Goal: Information Seeking & Learning: Learn about a topic

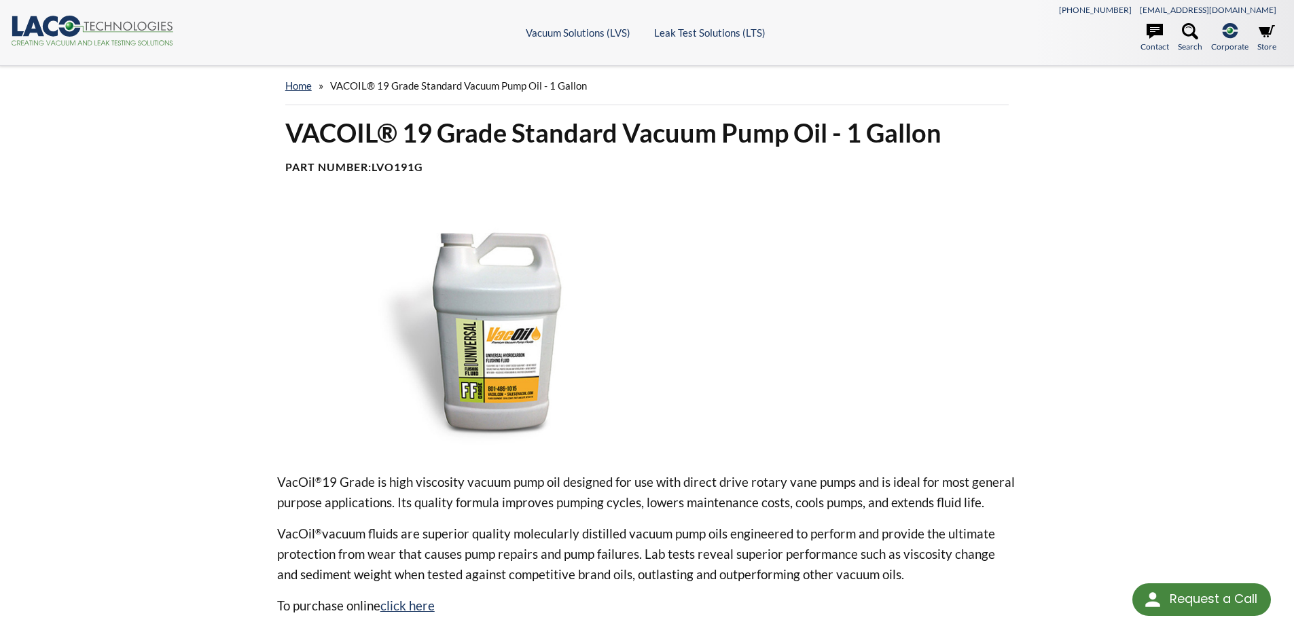
click at [503, 363] on img at bounding box center [493, 328] width 433 height 243
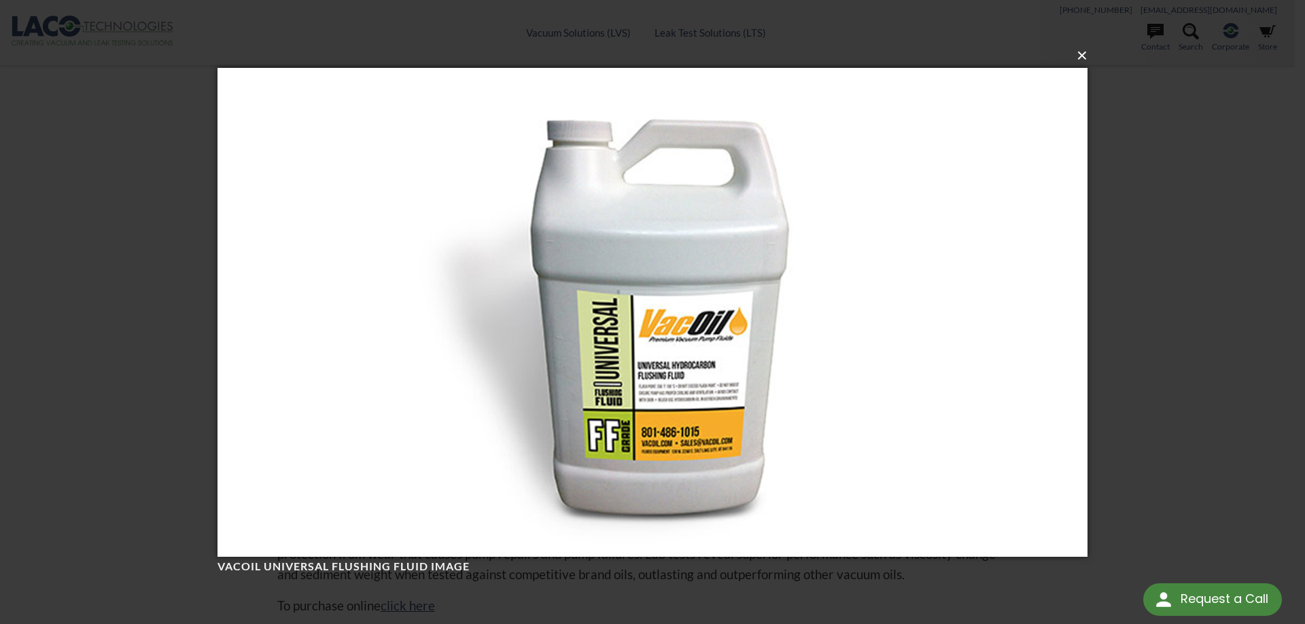
click at [1079, 57] on button "×" at bounding box center [656, 56] width 870 height 30
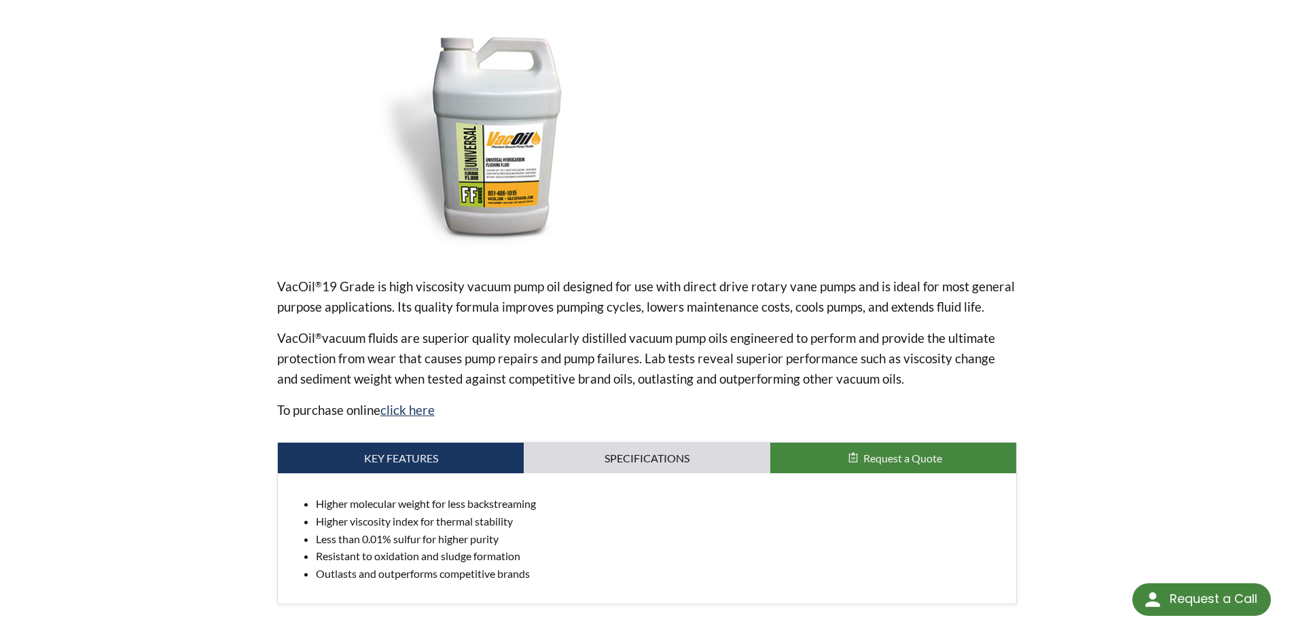
scroll to position [204, 0]
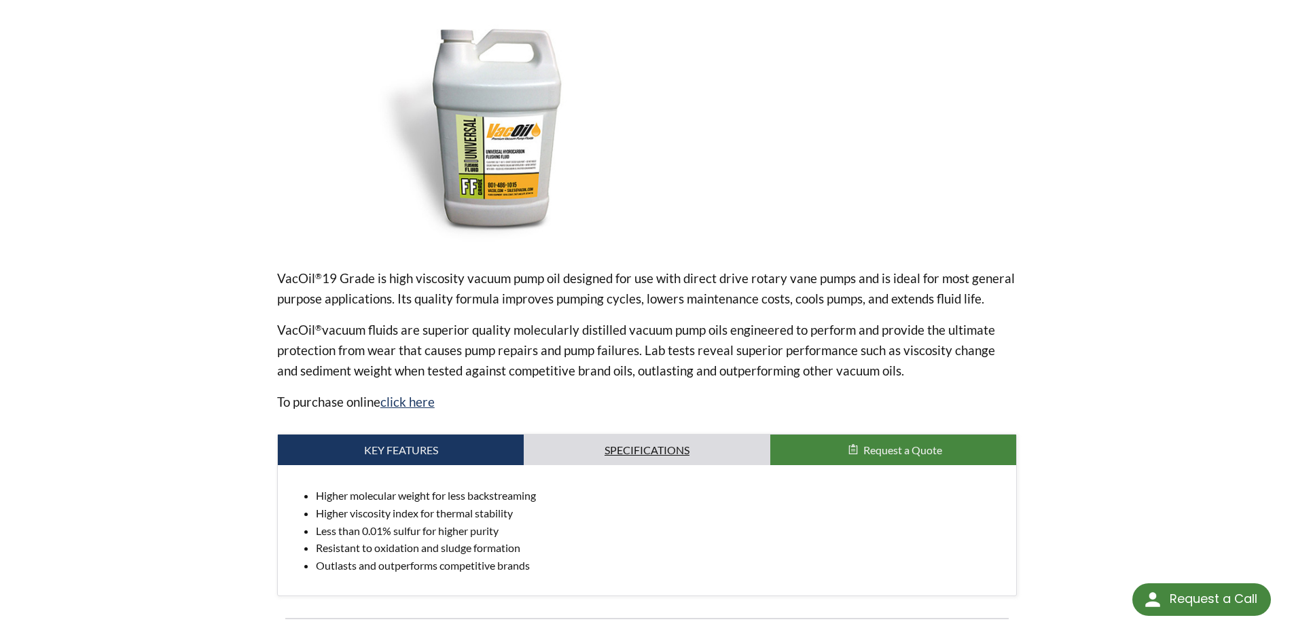
click at [624, 456] on link "Specifications" at bounding box center [647, 450] width 247 height 31
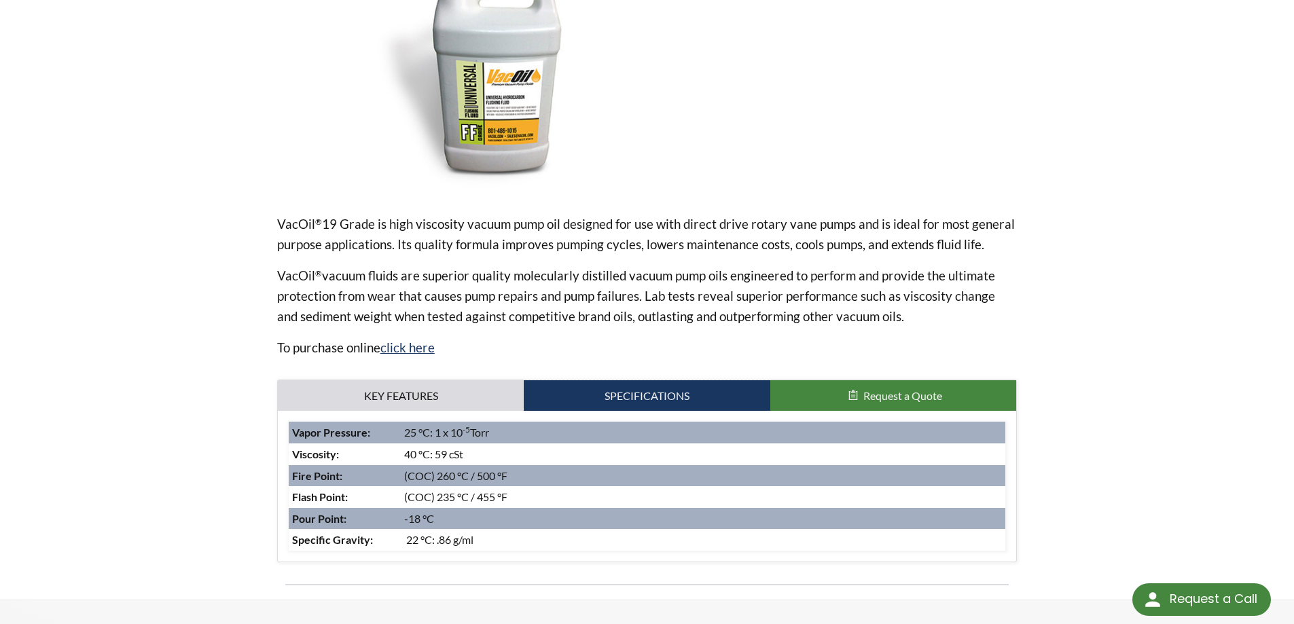
scroll to position [68, 0]
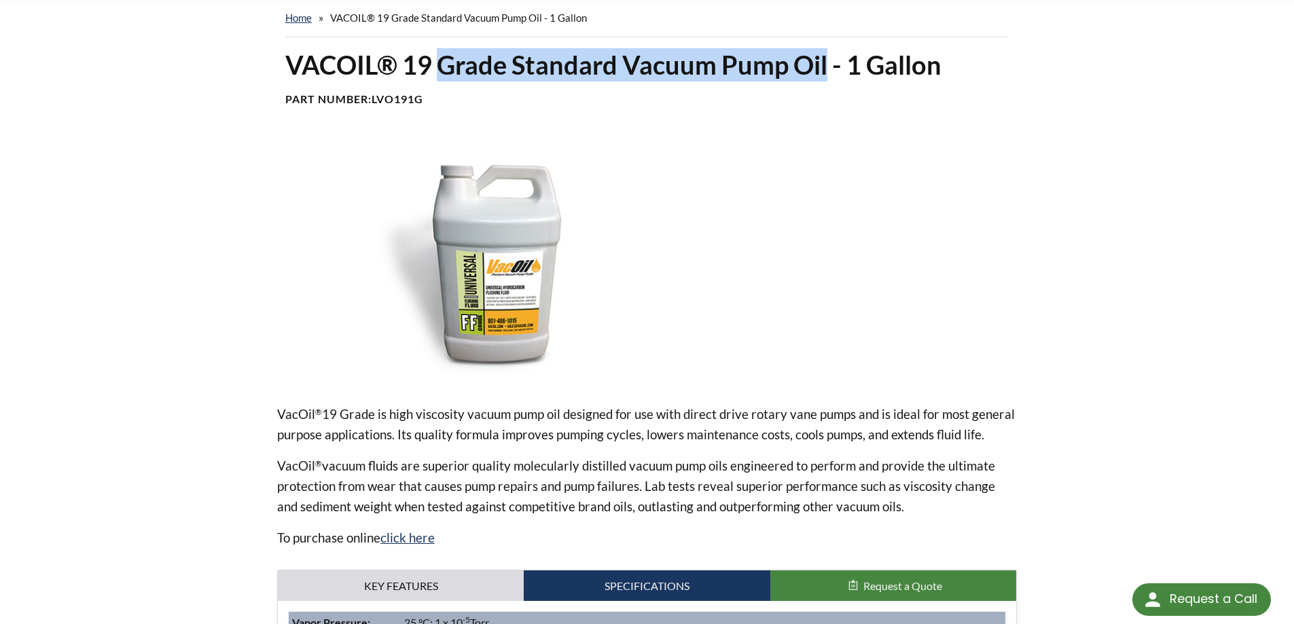
drag, startPoint x: 436, startPoint y: 60, endPoint x: 830, endPoint y: 60, distance: 393.4
click at [830, 60] on h1 "VACOIL® 19 Grade Standard Vacuum Pump Oil - 1 Gallon" at bounding box center [647, 64] width 724 height 33
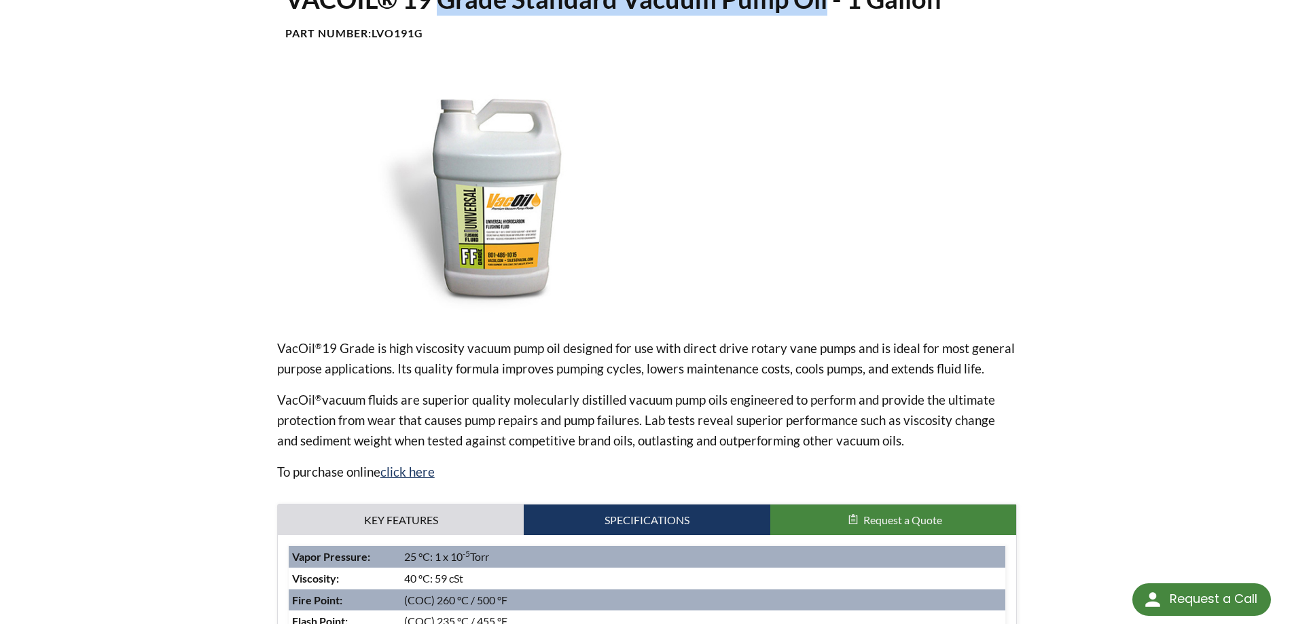
scroll to position [0, 0]
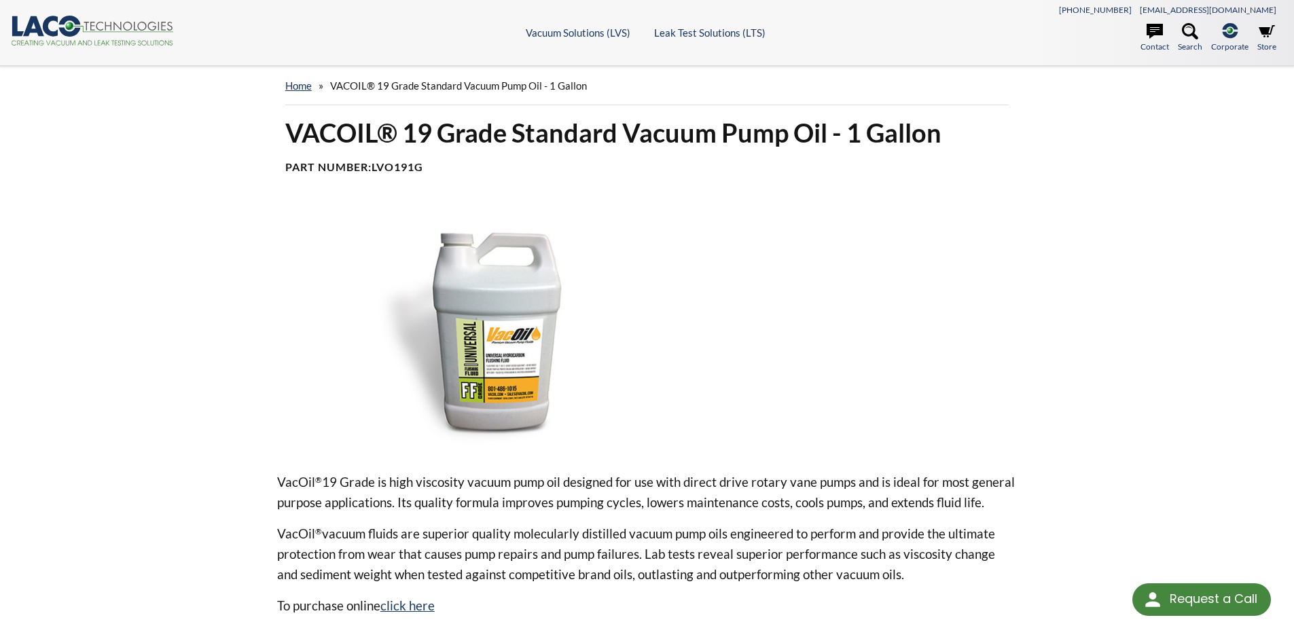
click at [767, 295] on div at bounding box center [869, 328] width 296 height 243
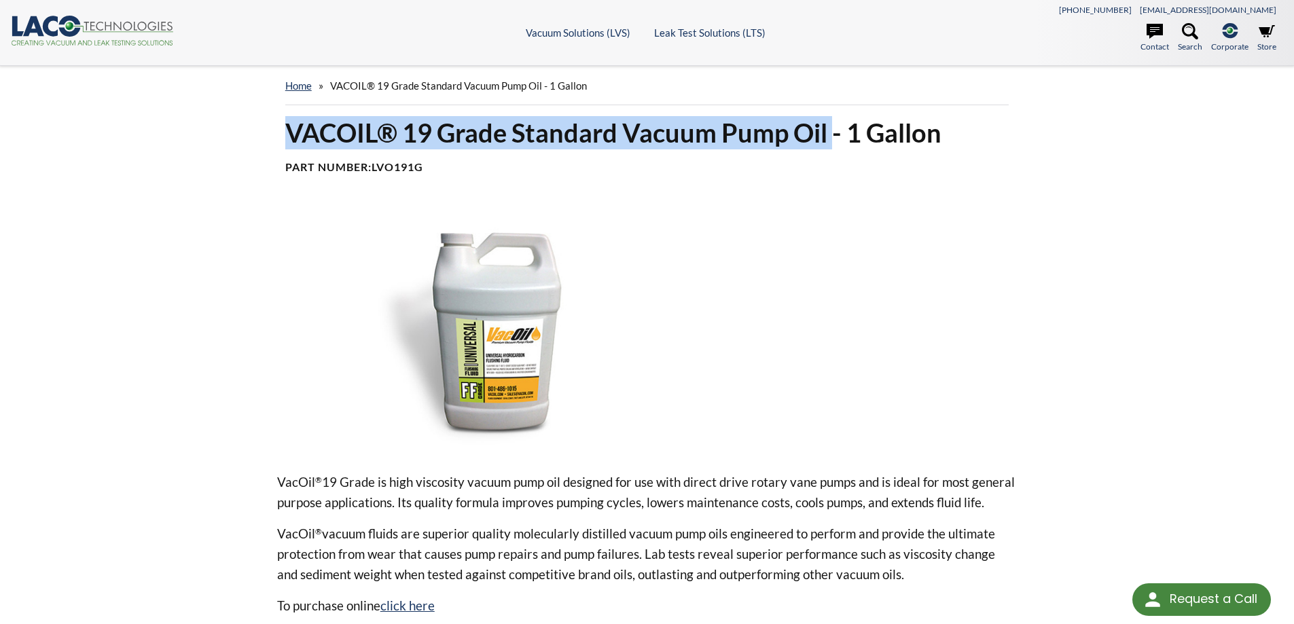
drag, startPoint x: 272, startPoint y: 130, endPoint x: 832, endPoint y: 139, distance: 559.9
click at [832, 139] on div "VACOIL® 19 Grade Standard Vacuum Pump Oil - 1 Gallon Part Number: LVO191G VacOi…" at bounding box center [648, 486] width 870 height 741
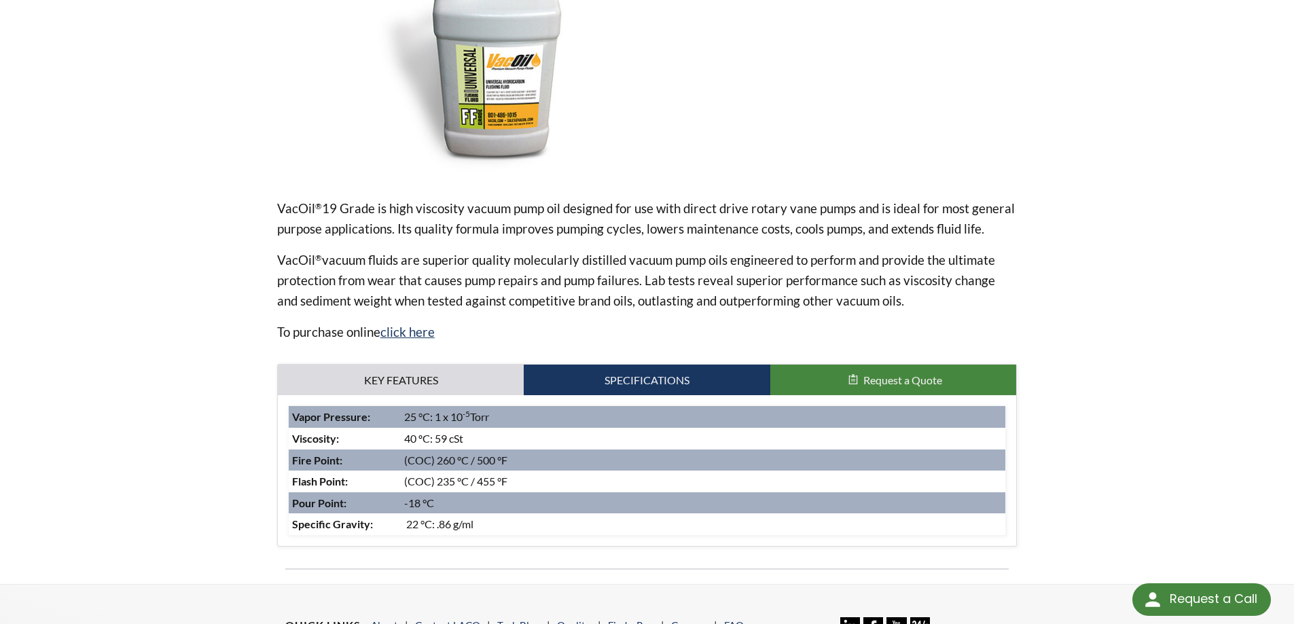
scroll to position [340, 0]
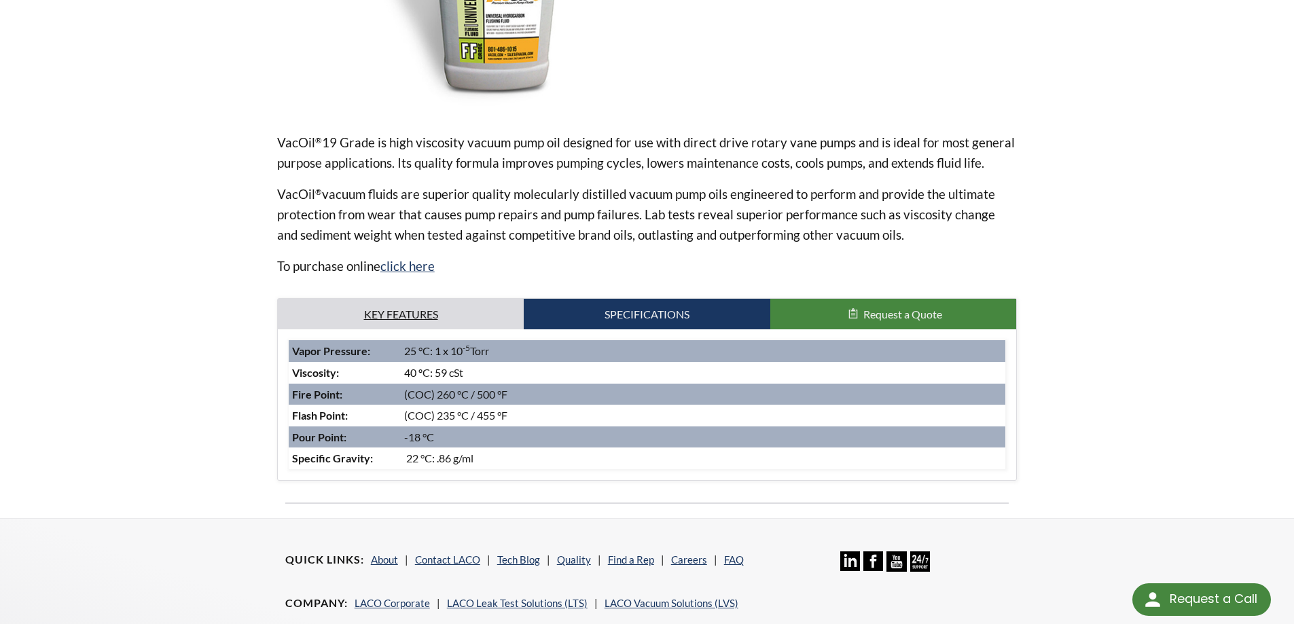
click at [395, 323] on link "Key Features" at bounding box center [401, 314] width 247 height 31
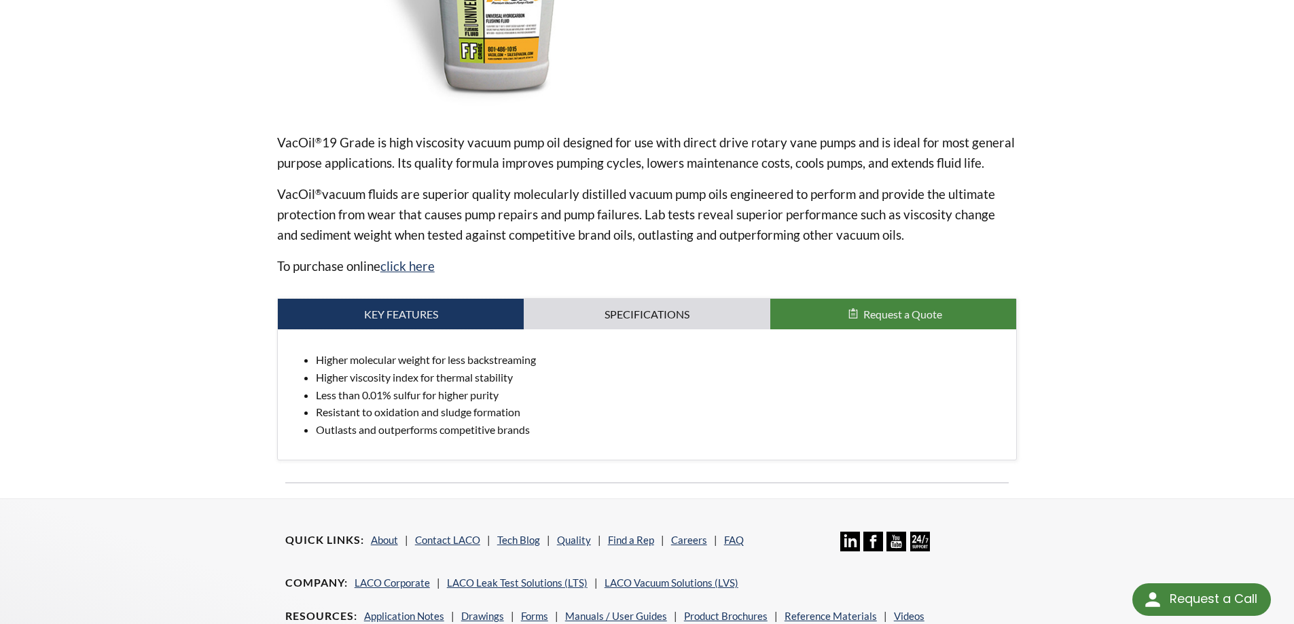
scroll to position [0, 0]
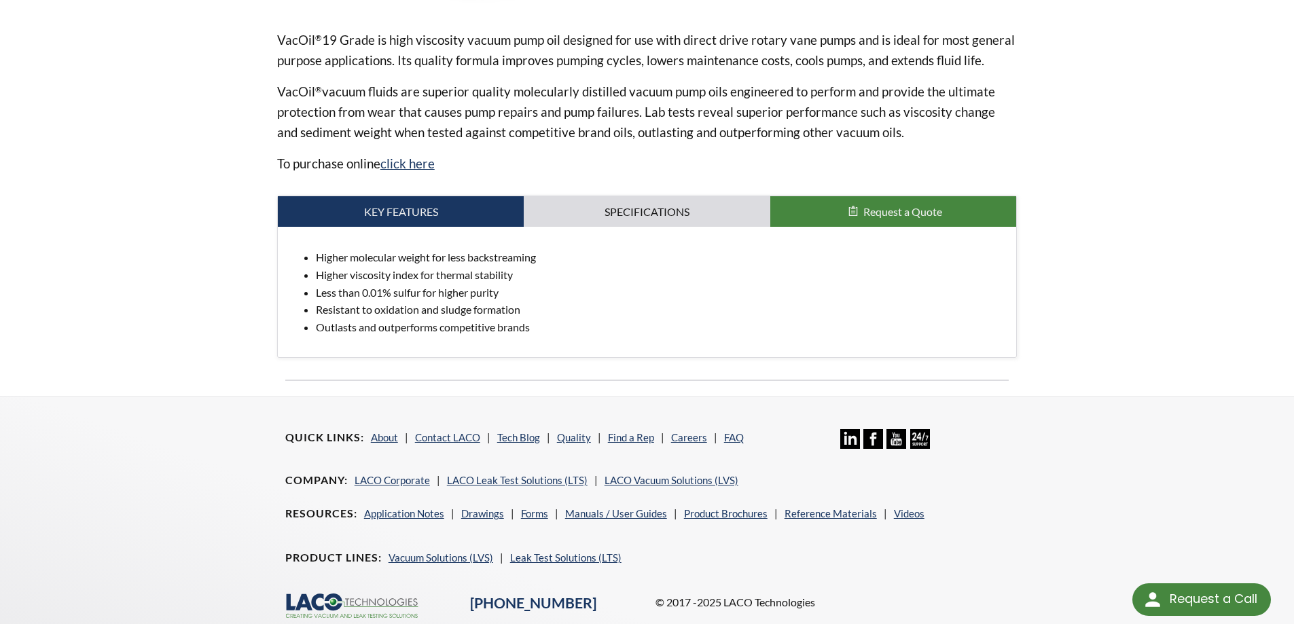
scroll to position [529, 0]
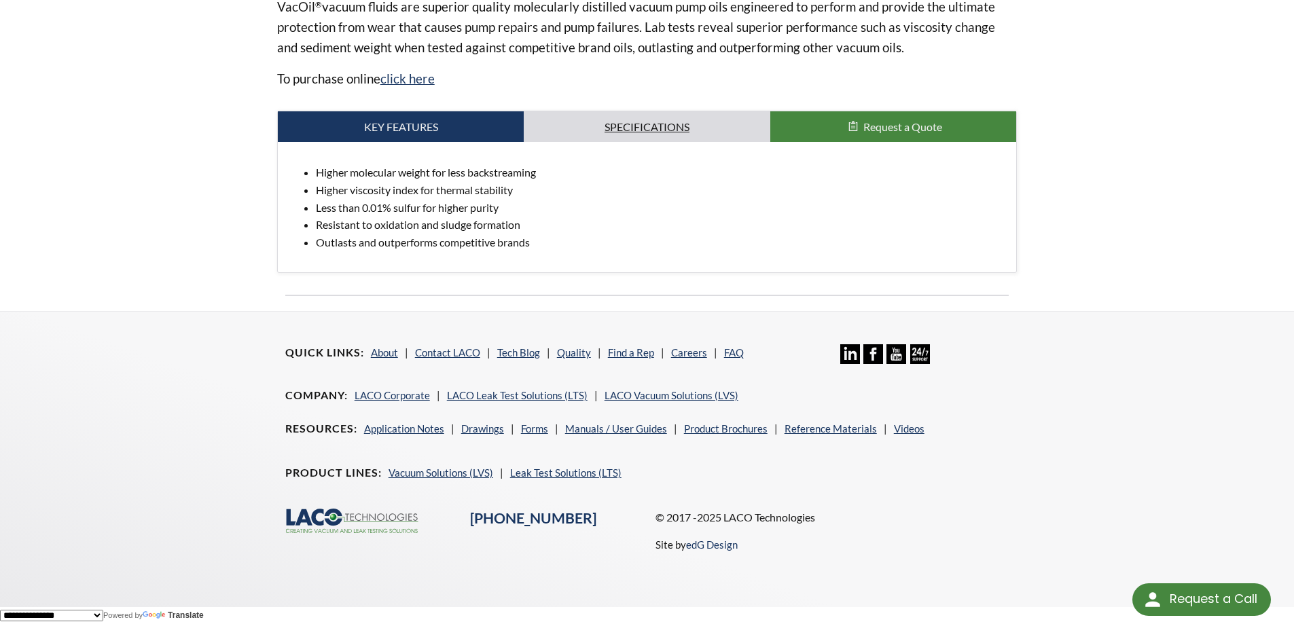
click at [656, 122] on link "Specifications" at bounding box center [647, 126] width 247 height 31
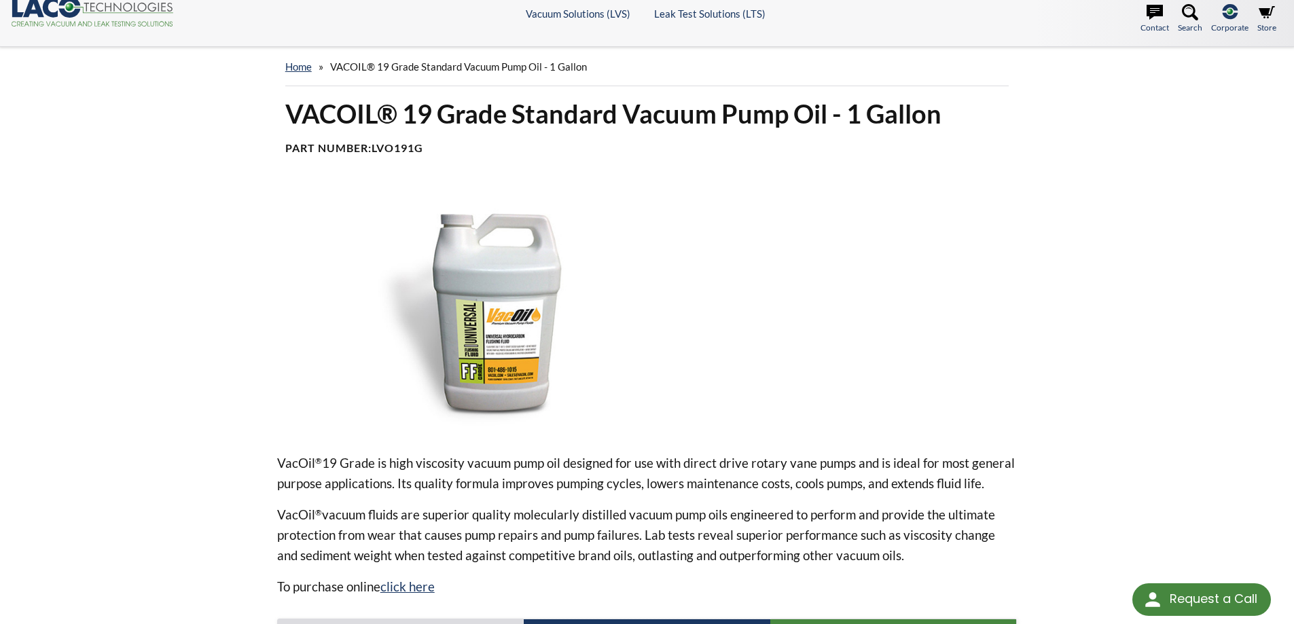
scroll to position [0, 0]
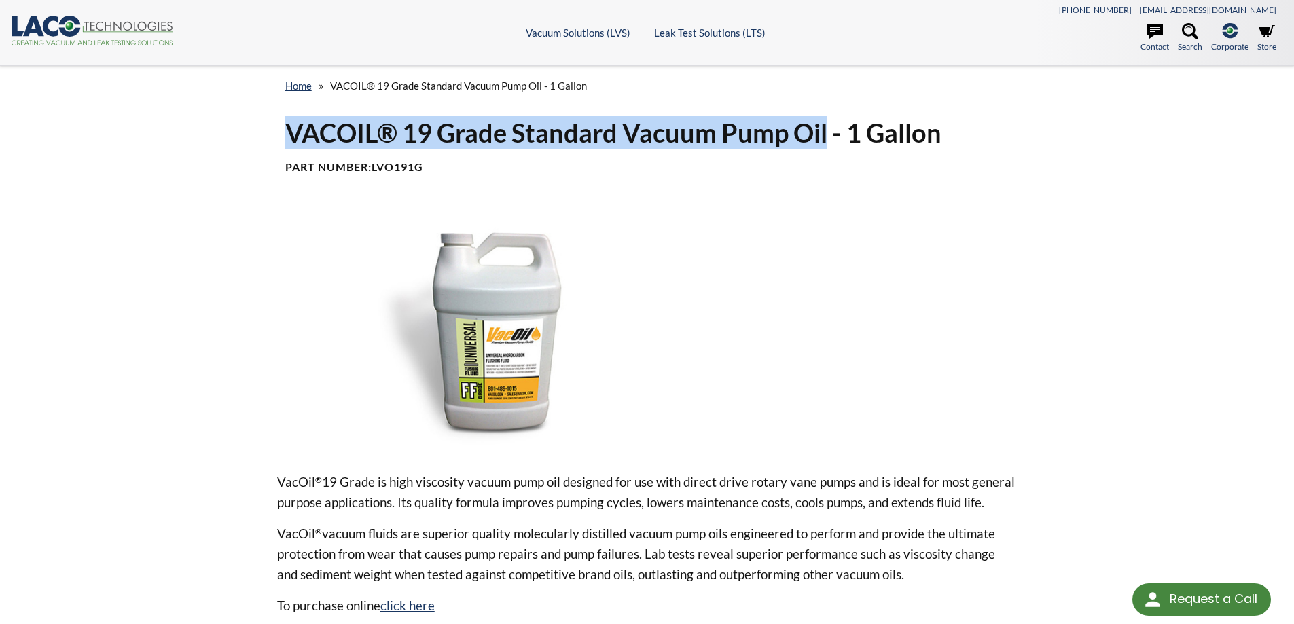
drag, startPoint x: 826, startPoint y: 133, endPoint x: 291, endPoint y: 124, distance: 534.8
click at [291, 124] on h1 "VACOIL® 19 Grade Standard Vacuum Pump Oil - 1 Gallon" at bounding box center [647, 132] width 724 height 33
click at [353, 225] on img at bounding box center [493, 328] width 433 height 243
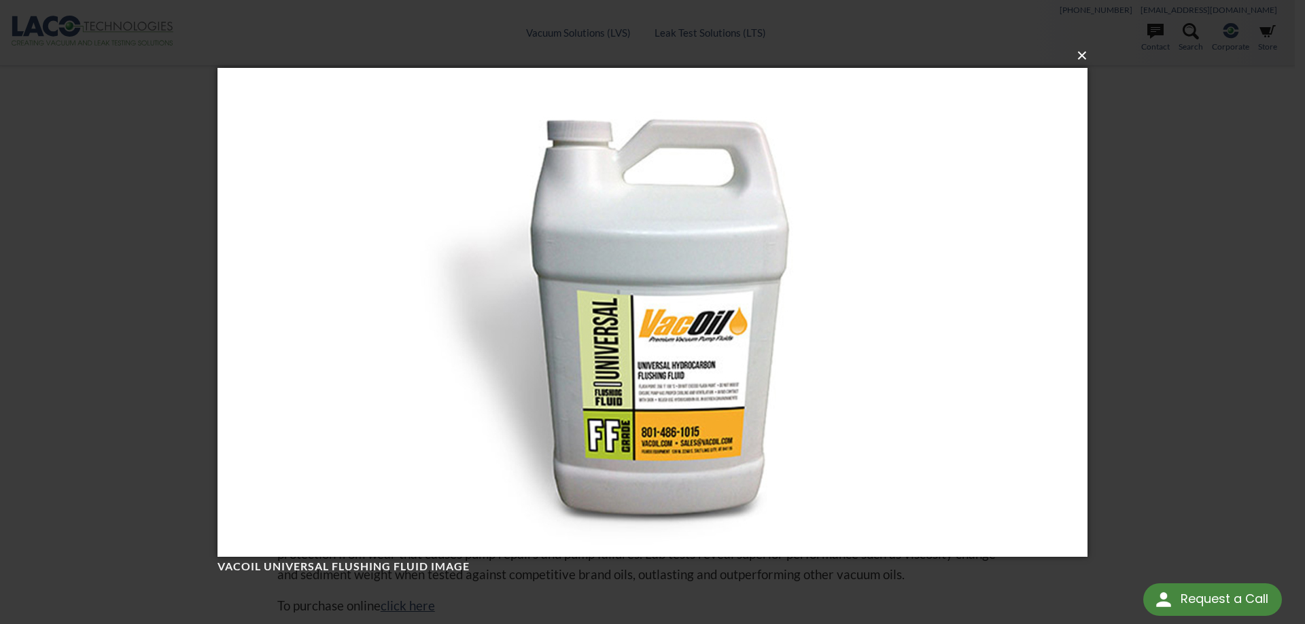
click at [1083, 58] on button "×" at bounding box center [656, 56] width 870 height 30
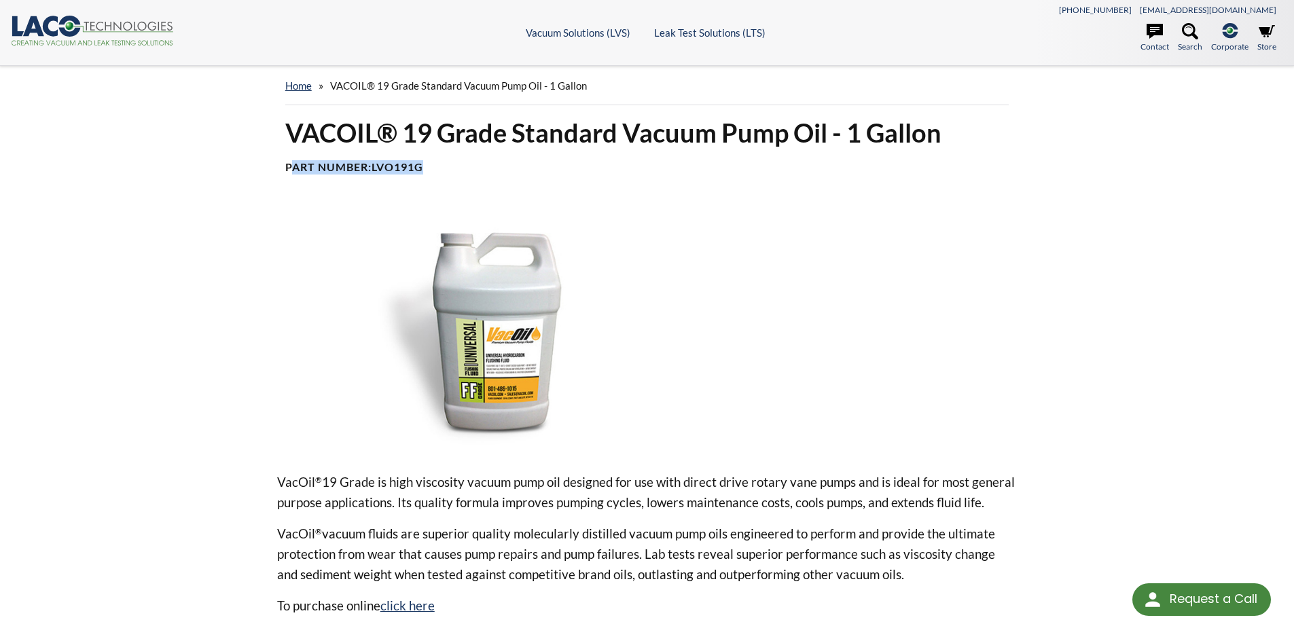
drag, startPoint x: 428, startPoint y: 167, endPoint x: 286, endPoint y: 168, distance: 142.0
click at [286, 168] on h4 "Part Number: LVO191G" at bounding box center [647, 167] width 724 height 14
